Goal: Task Accomplishment & Management: Use online tool/utility

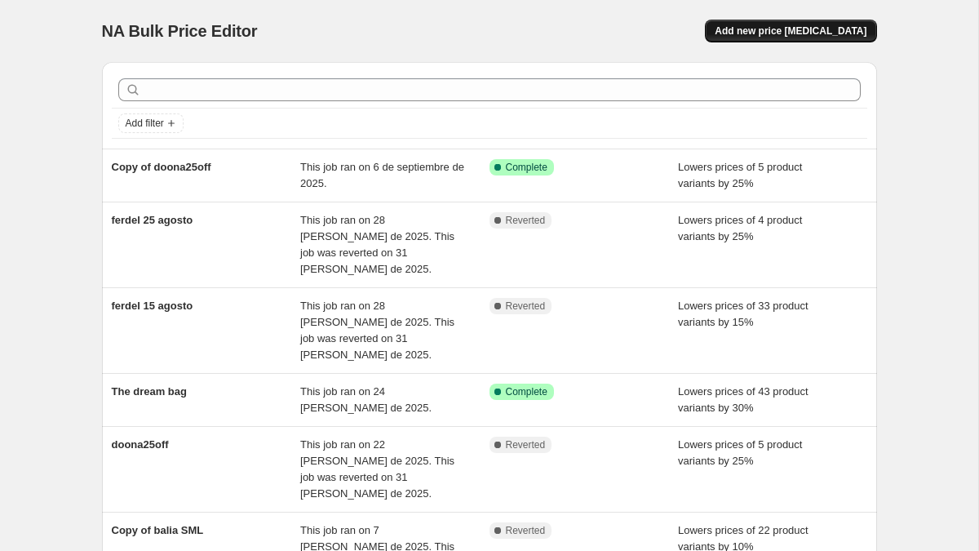
click at [786, 27] on span "Add new price [MEDICAL_DATA]" at bounding box center [790, 30] width 152 height 13
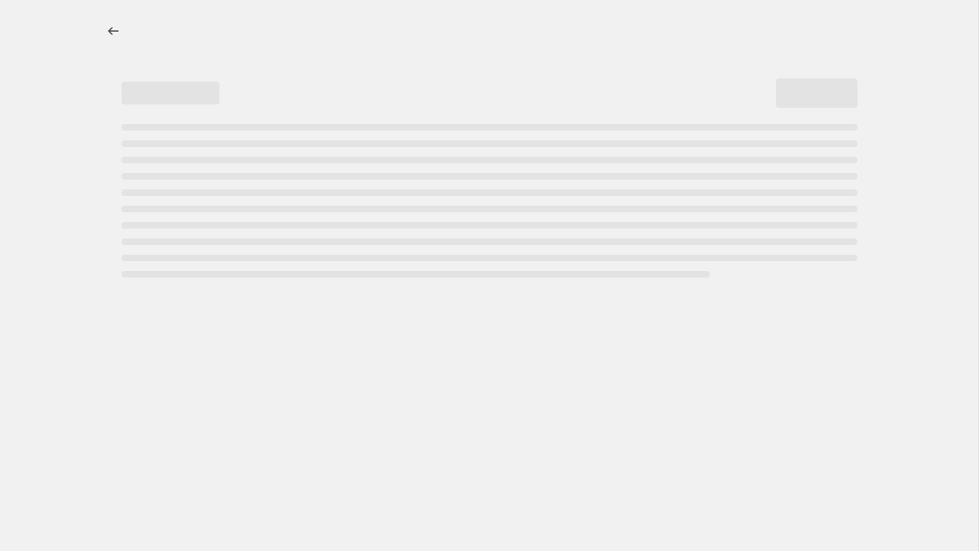
select select "percentage"
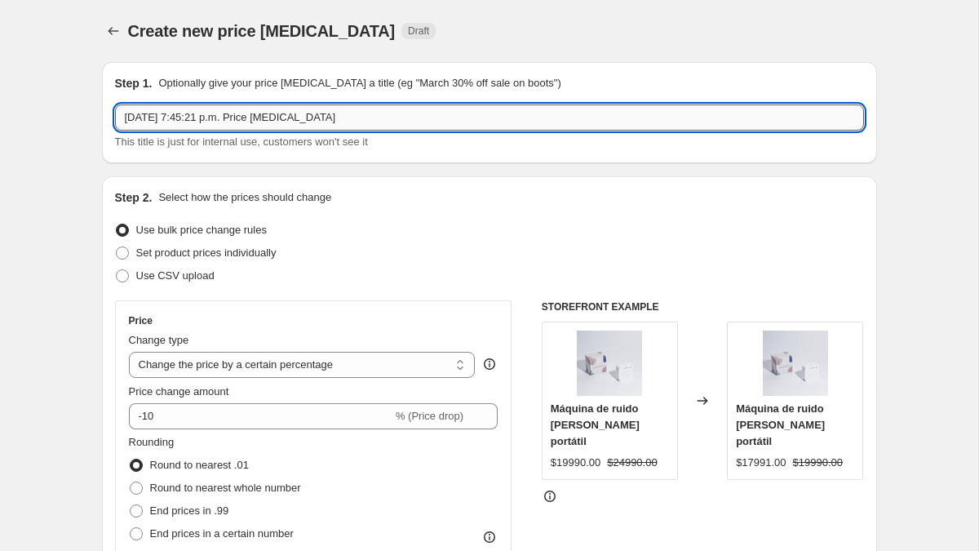
click at [529, 113] on input "[DATE] 7:45:21 p.m. Price [MEDICAL_DATA]" at bounding box center [489, 117] width 749 height 26
paste input "volantin"
type input "volantin"
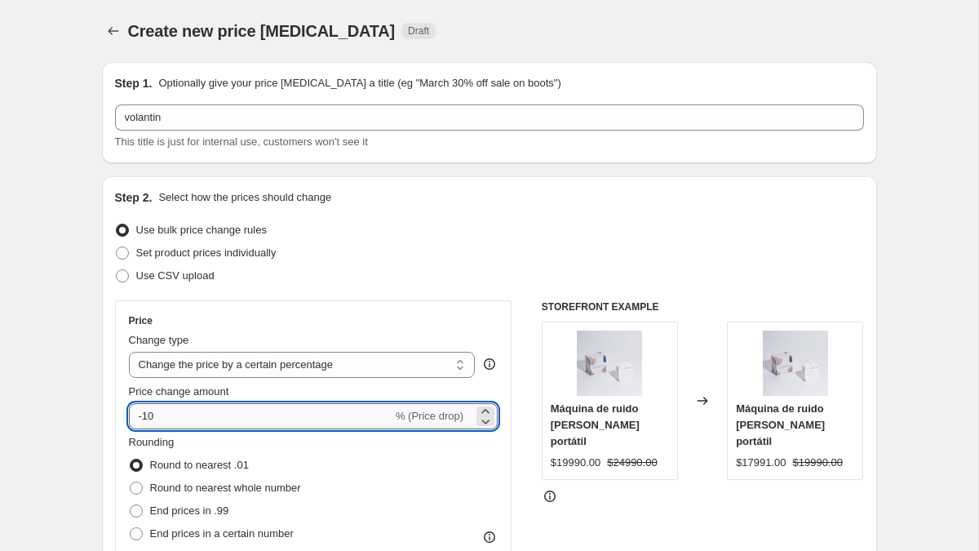
click at [240, 422] on input "-10" at bounding box center [260, 416] width 263 height 26
type input "-1"
type input "-40"
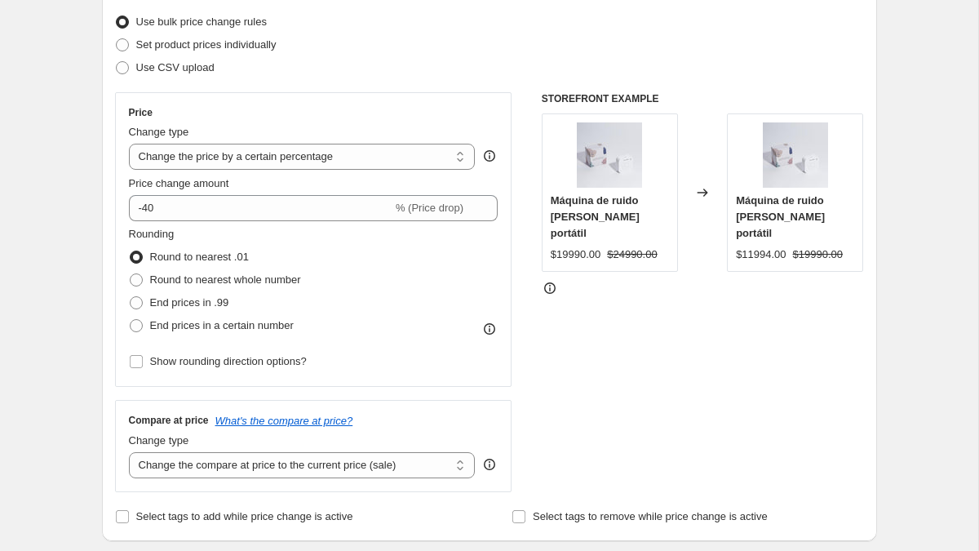
scroll to position [334, 0]
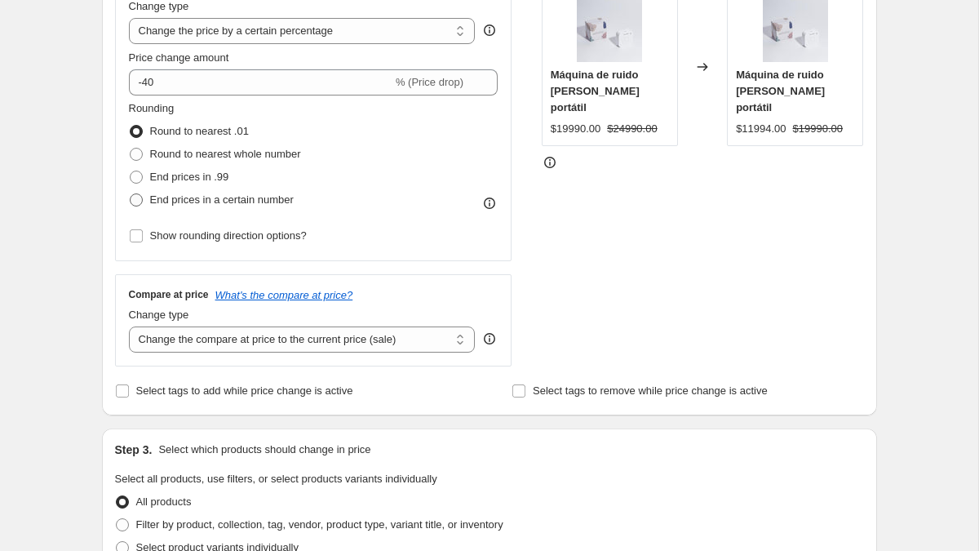
click at [174, 204] on span "End prices in a certain number" at bounding box center [222, 199] width 144 height 12
click at [131, 194] on input "End prices in a certain number" at bounding box center [130, 193] width 1 height 1
radio input "true"
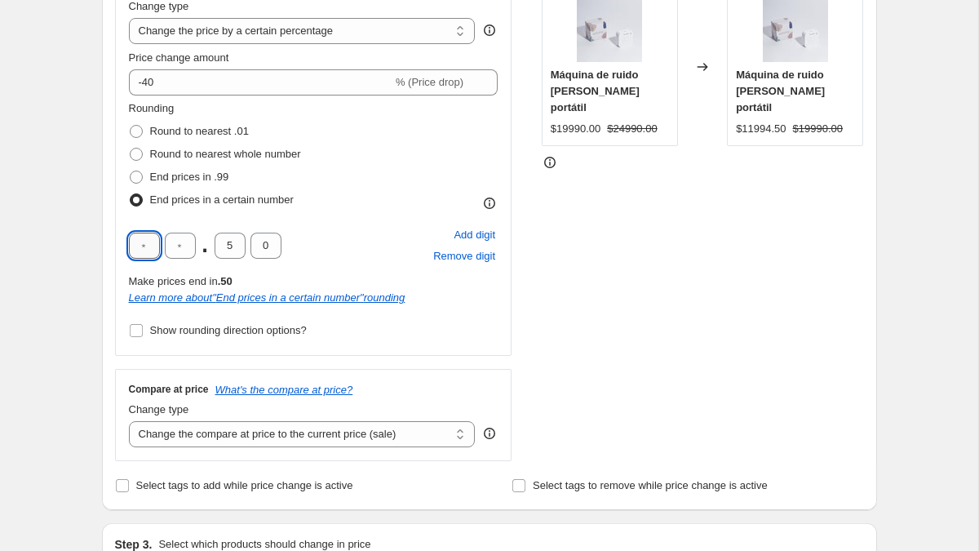
click at [148, 251] on input "text" at bounding box center [144, 245] width 31 height 26
type input "9"
type input "0"
click at [91, 295] on div "Step 1. Optionally give your price [MEDICAL_DATA] a title (eg "March 30% off sa…" at bounding box center [483, 506] width 788 height 1582
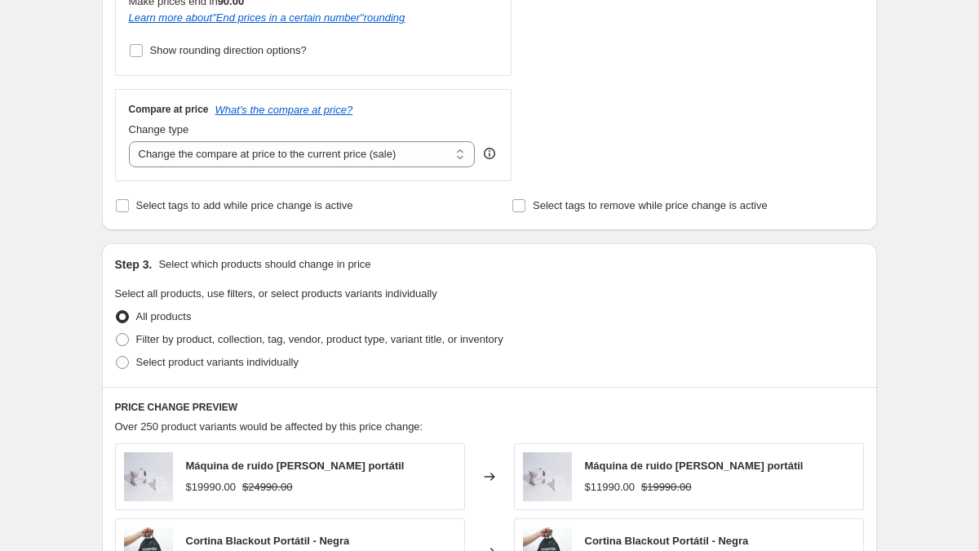
scroll to position [619, 0]
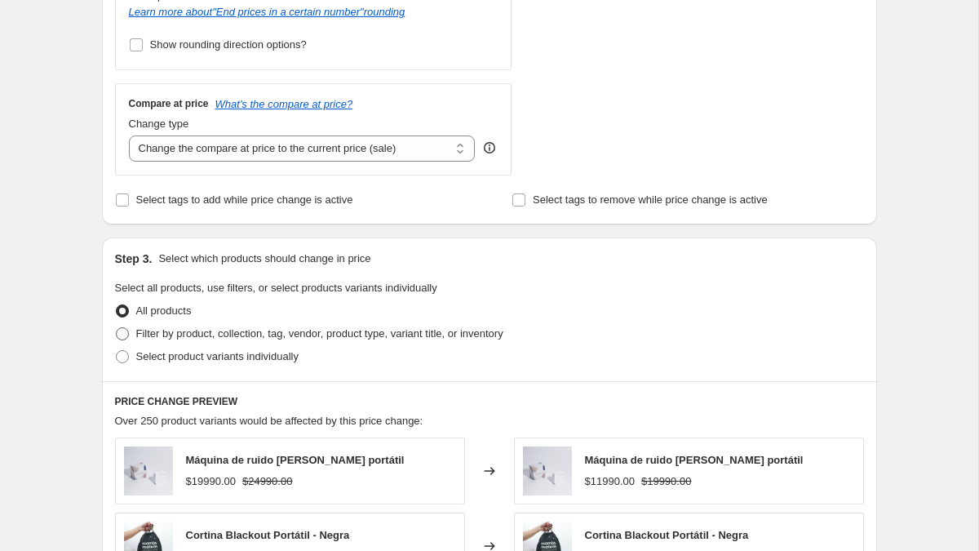
click at [194, 334] on span "Filter by product, collection, tag, vendor, product type, variant title, or inv…" at bounding box center [319, 333] width 367 height 12
click at [117, 328] on input "Filter by product, collection, tag, vendor, product type, variant title, or inv…" at bounding box center [116, 327] width 1 height 1
radio input "true"
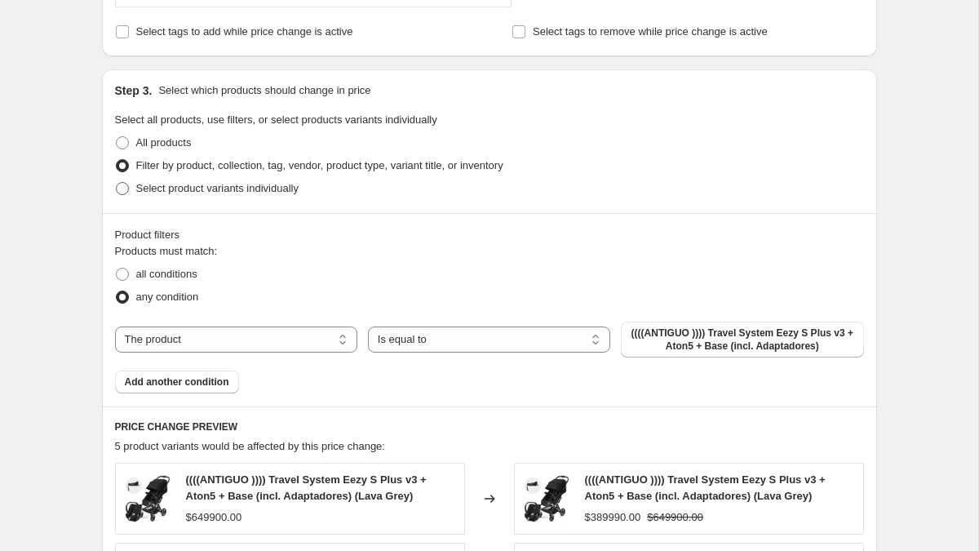
scroll to position [807, 0]
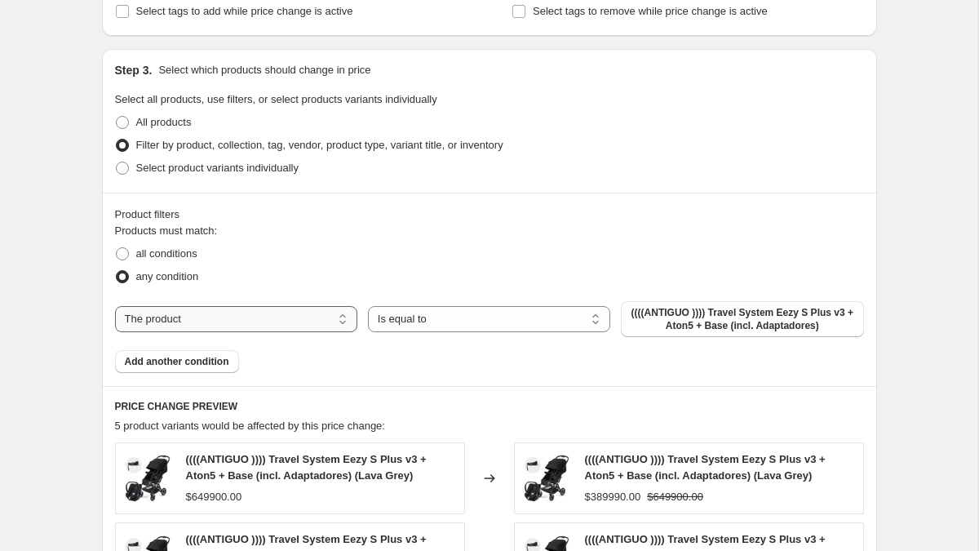
click at [218, 324] on select "The product The product's collection The product's tag The product's vendor The…" at bounding box center [236, 319] width 242 height 26
select select "tag"
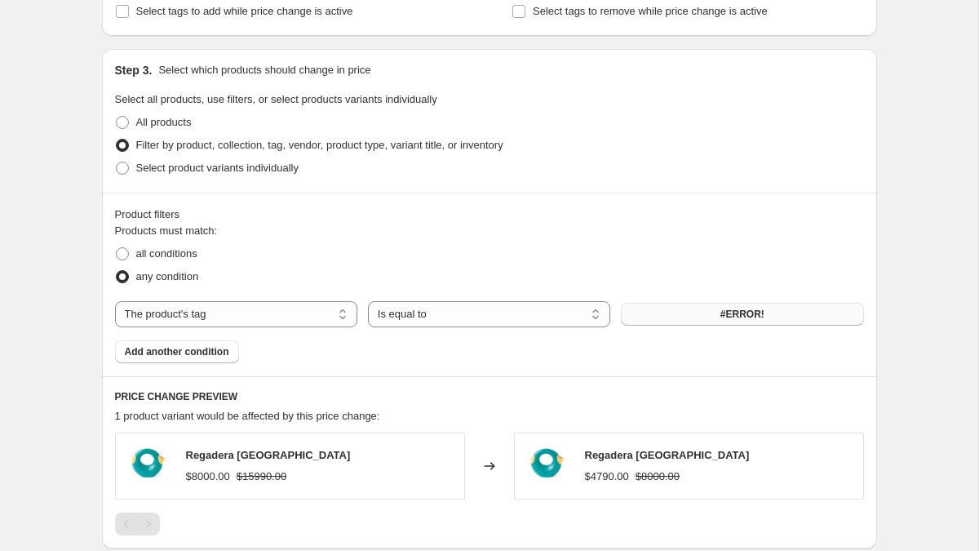
click at [664, 314] on button "#ERROR!" at bounding box center [742, 314] width 242 height 23
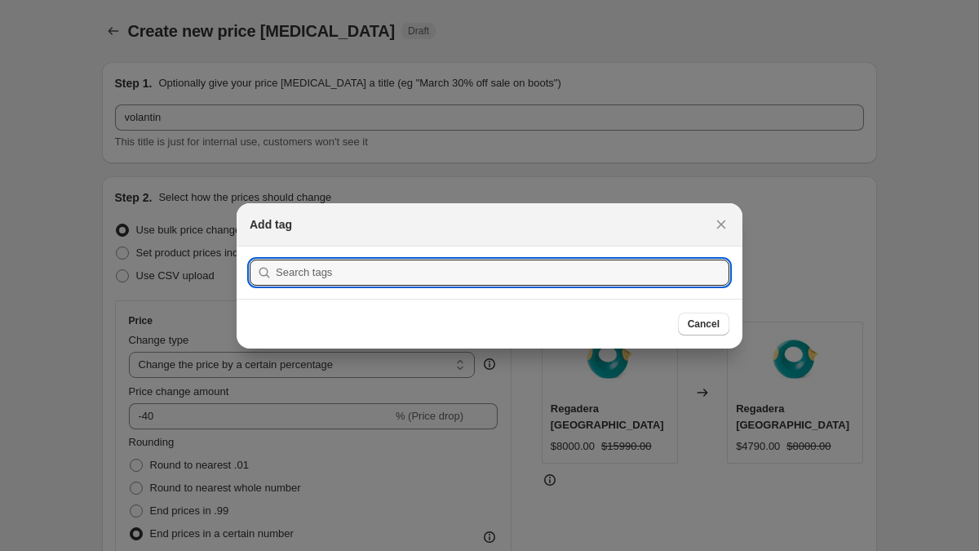
scroll to position [0, 0]
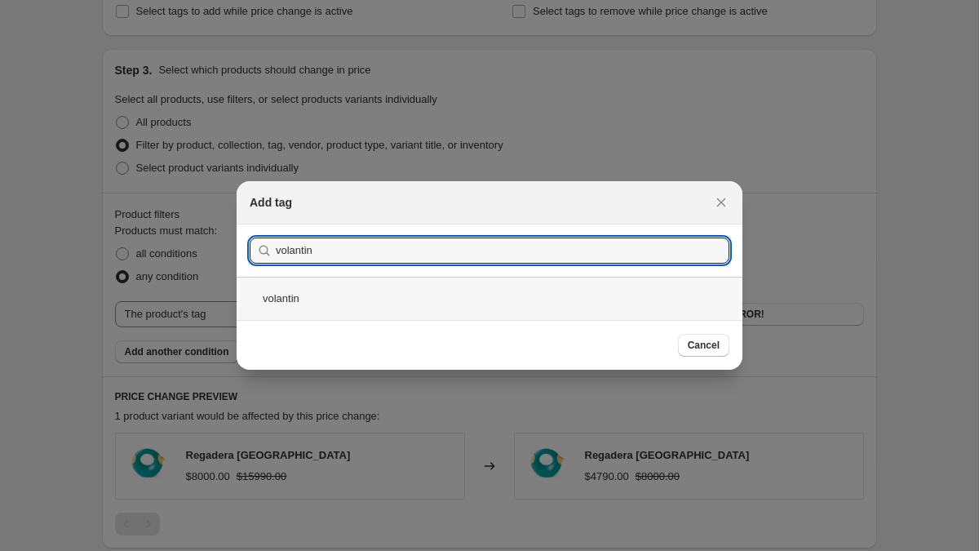
type input "volantin"
click at [437, 298] on div "volantin" at bounding box center [490, 297] width 506 height 43
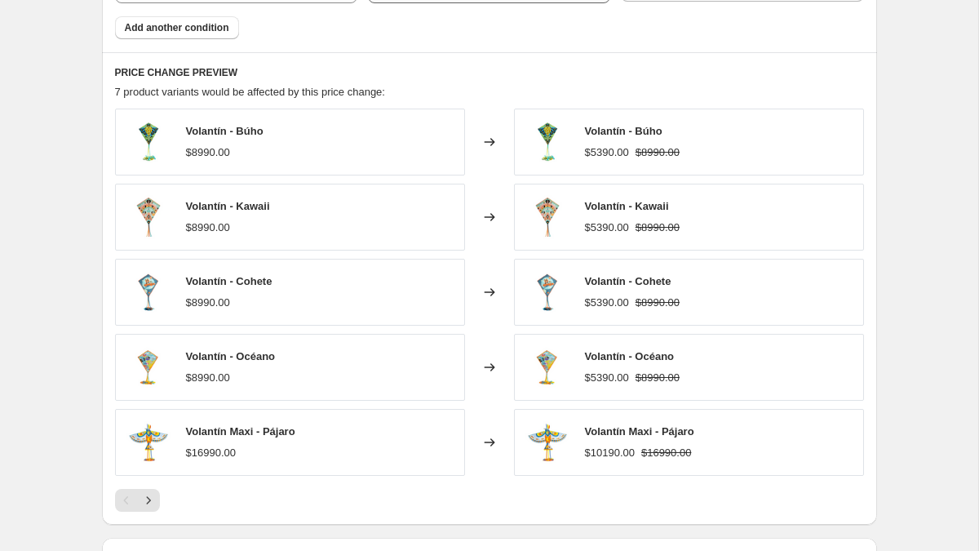
scroll to position [1358, 0]
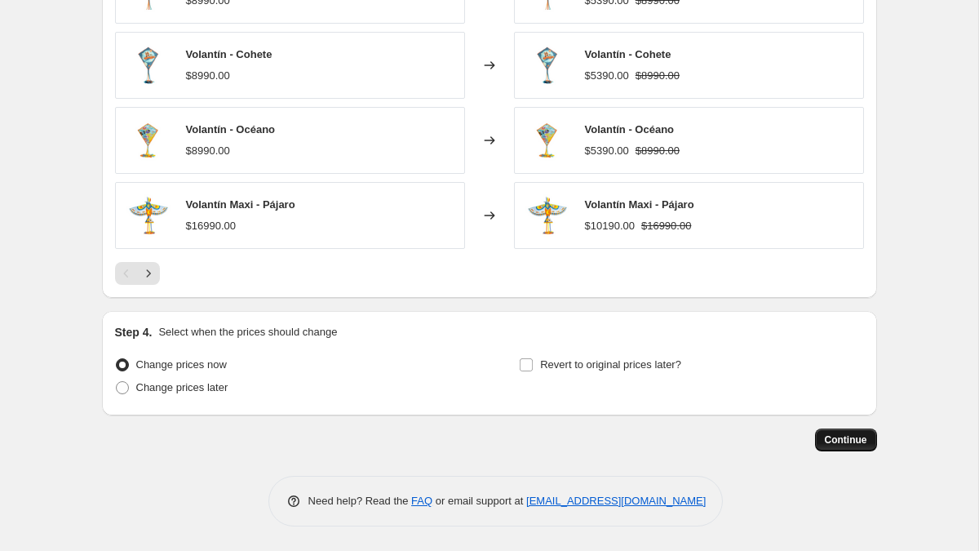
click at [847, 443] on span "Continue" at bounding box center [846, 439] width 42 height 13
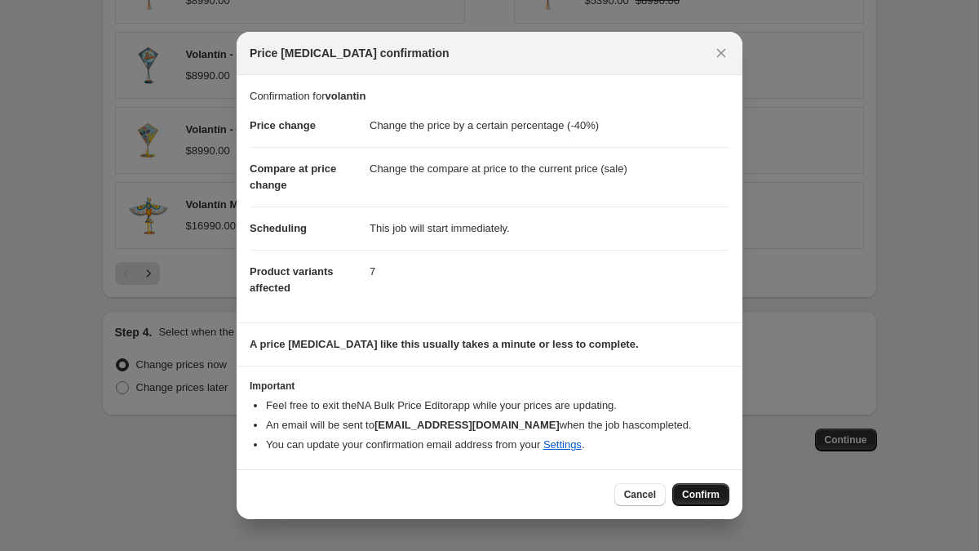
click at [705, 483] on button "Confirm" at bounding box center [700, 494] width 57 height 23
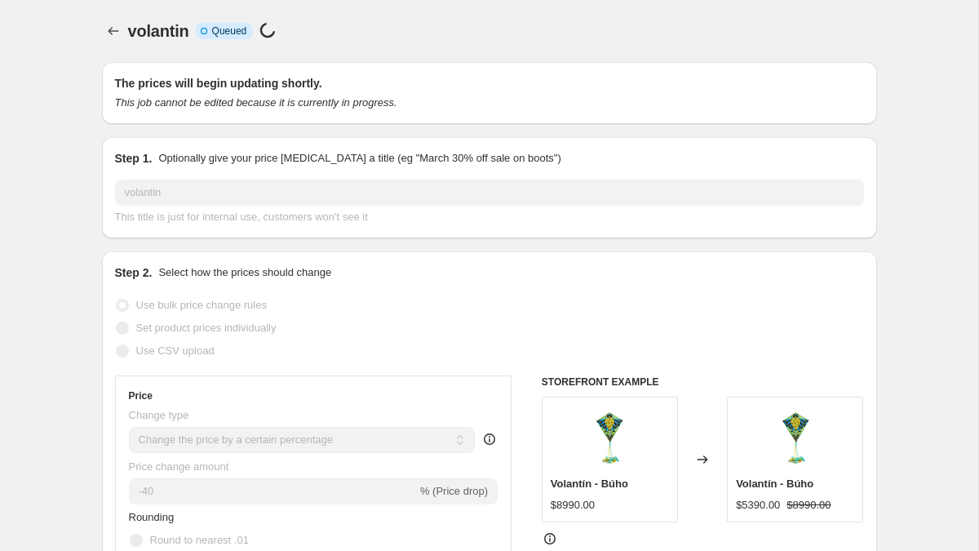
scroll to position [1358, 0]
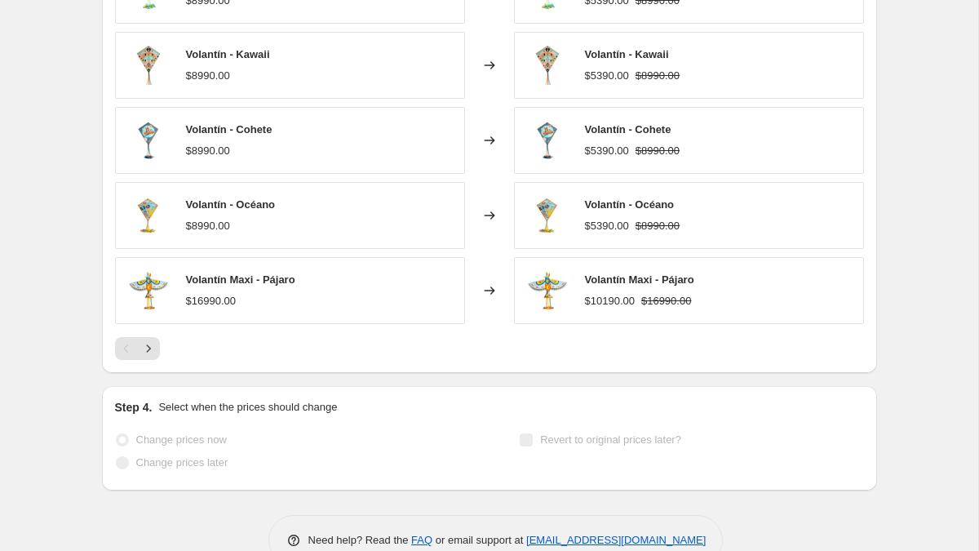
select select "percentage"
select select "tag"
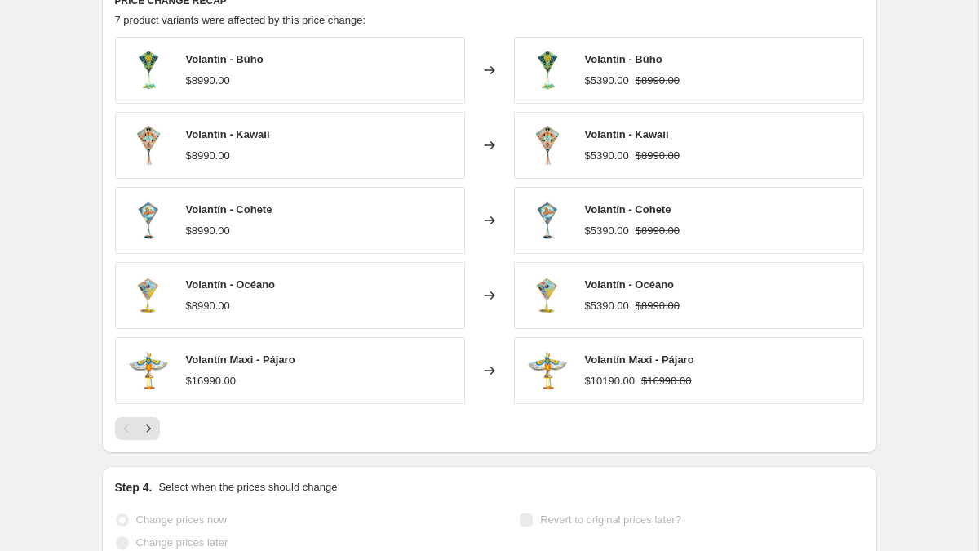
scroll to position [0, 0]
